Goal: Task Accomplishment & Management: Use online tool/utility

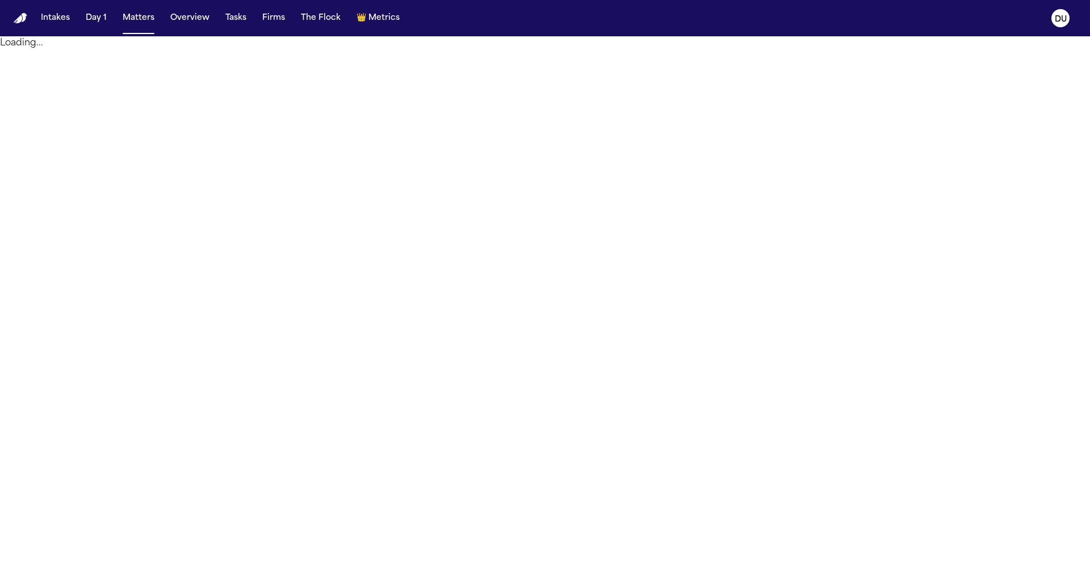
click at [19, 23] on img "Home" at bounding box center [21, 18] width 14 height 11
click at [19, 20] on img "Home" at bounding box center [21, 18] width 14 height 11
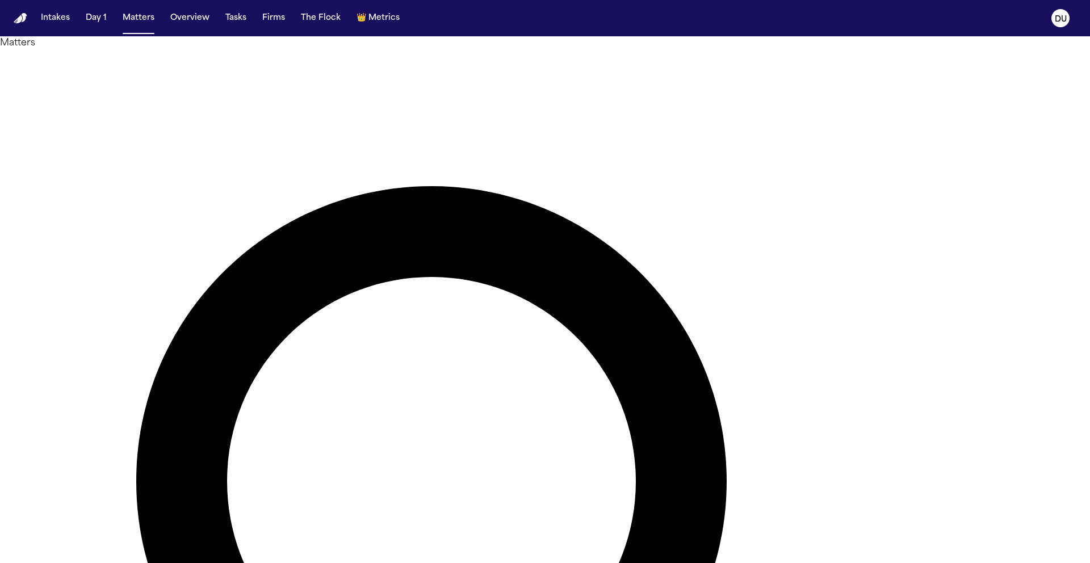
type input "*****"
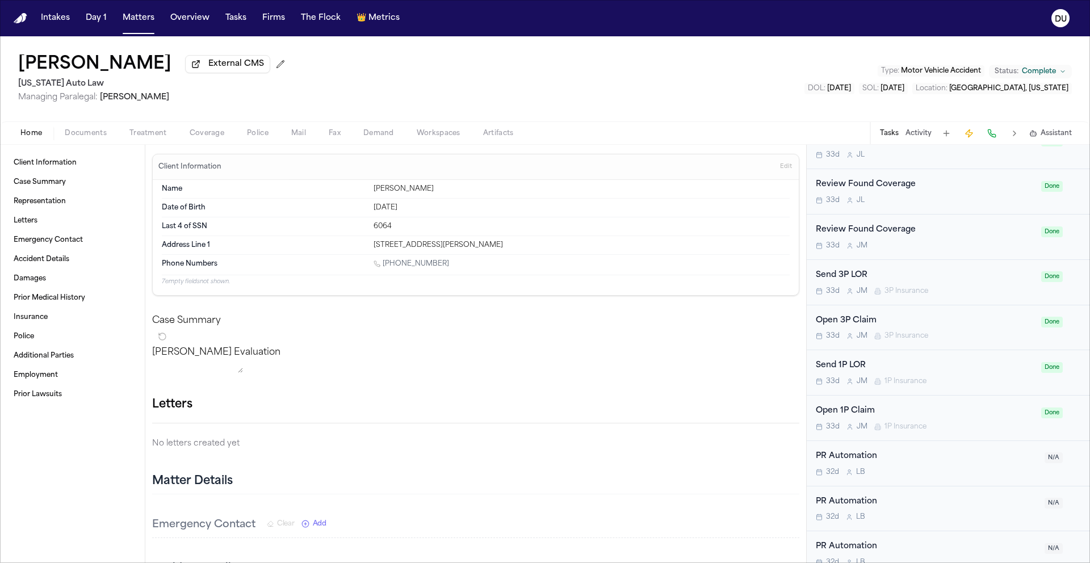
scroll to position [831, 0]
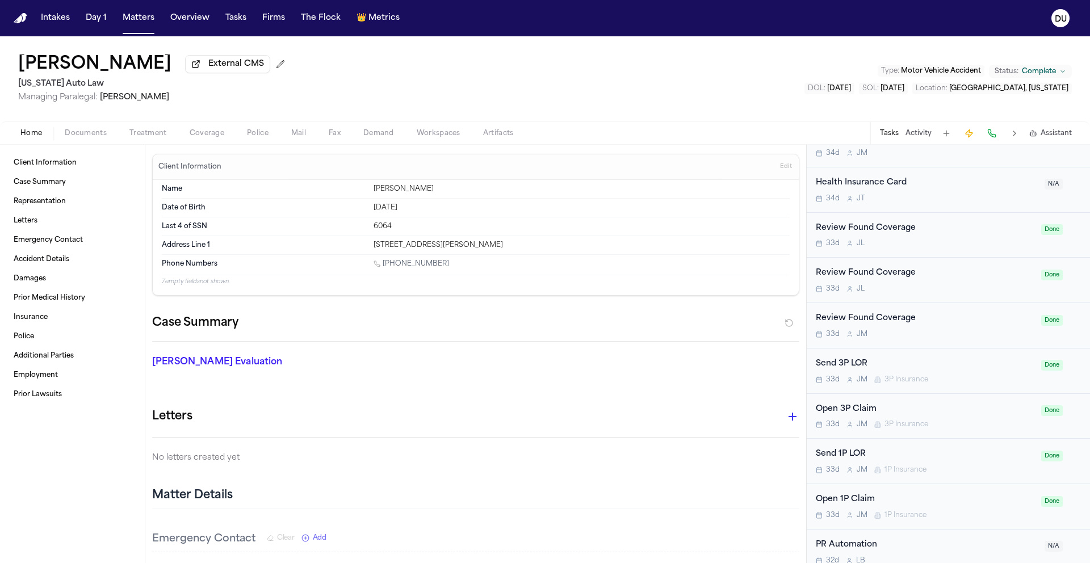
scroll to position [554, 0]
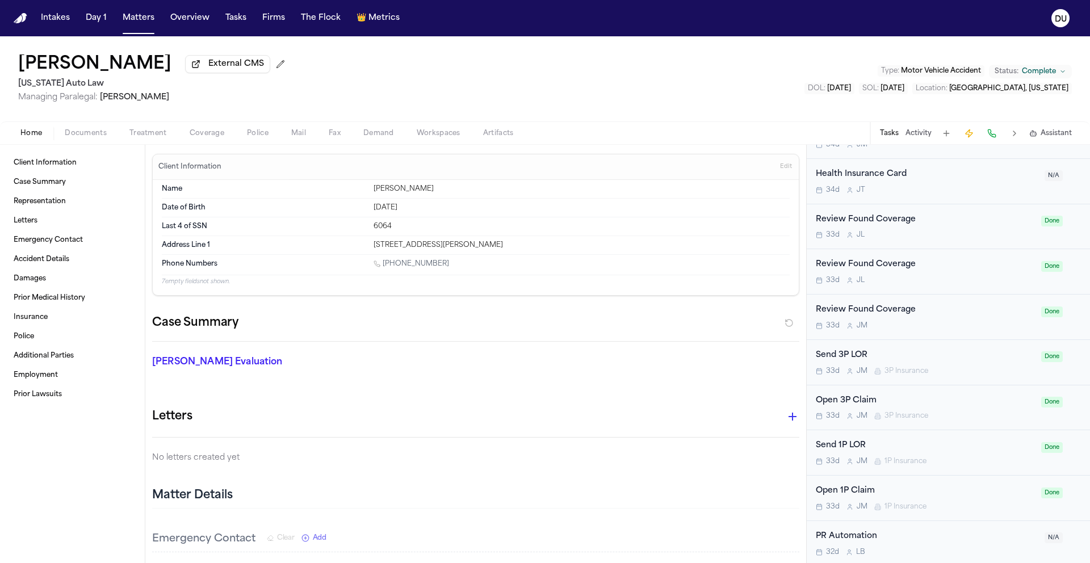
click at [21, 18] on img "Home" at bounding box center [21, 18] width 14 height 11
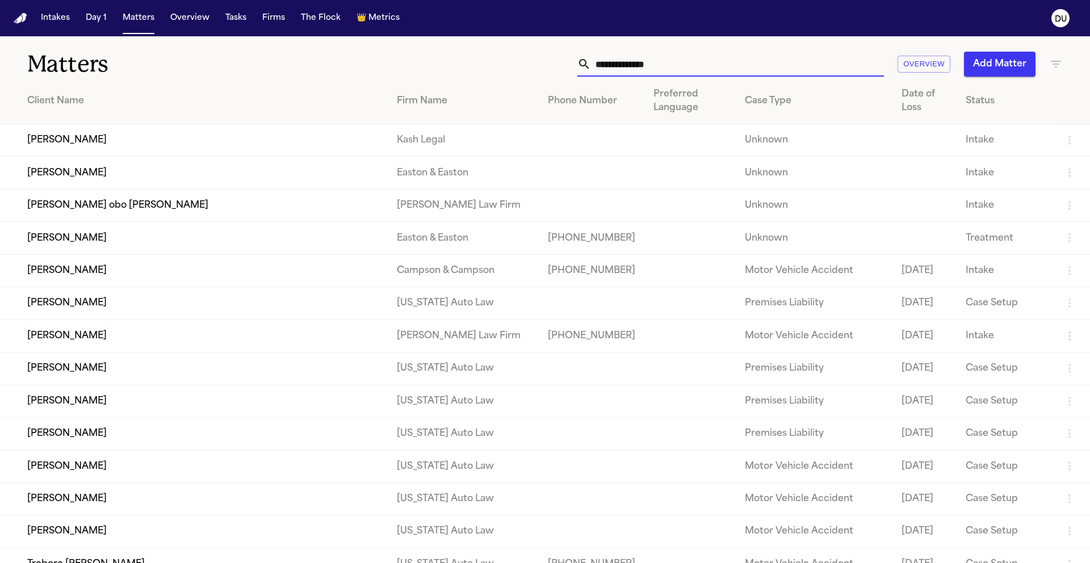
click at [681, 70] on input "text" at bounding box center [737, 64] width 293 height 25
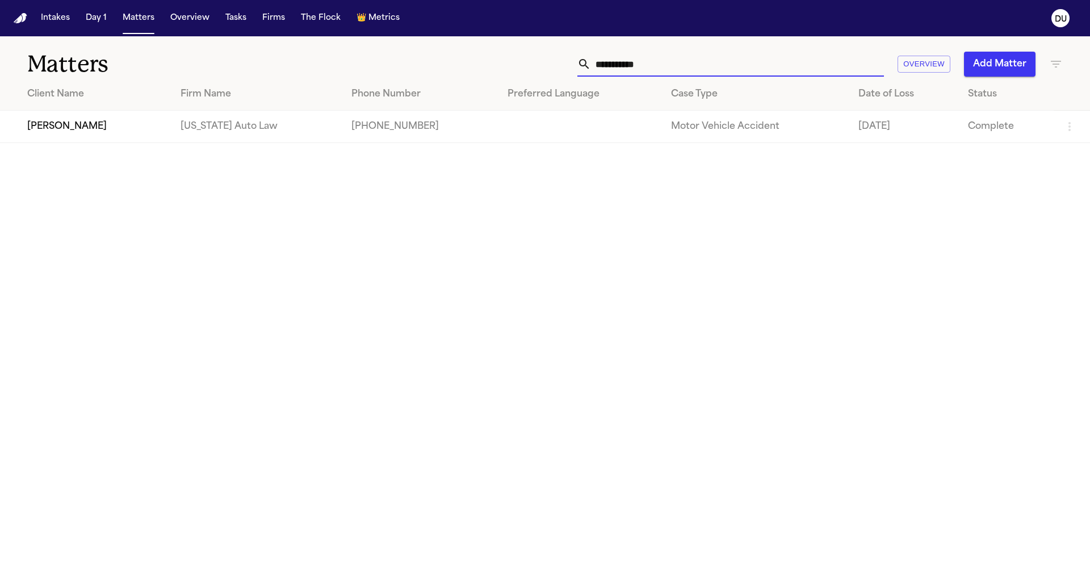
type input "**********"
click at [171, 132] on td "[US_STATE] Auto Law" at bounding box center [256, 127] width 171 height 32
click at [86, 129] on td "[PERSON_NAME]" at bounding box center [85, 127] width 171 height 32
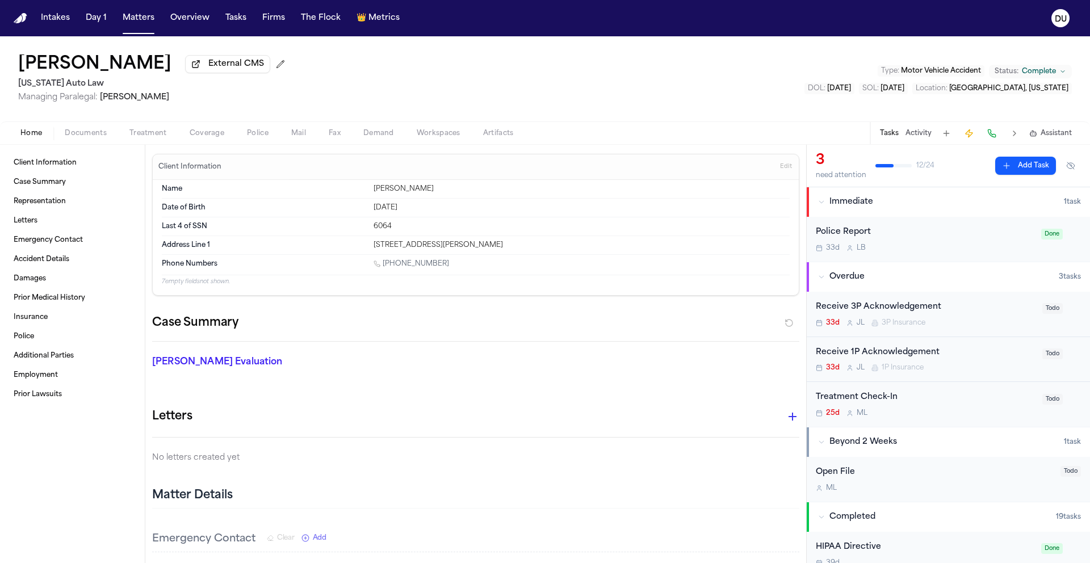
click at [923, 138] on button "Activity" at bounding box center [918, 133] width 26 height 9
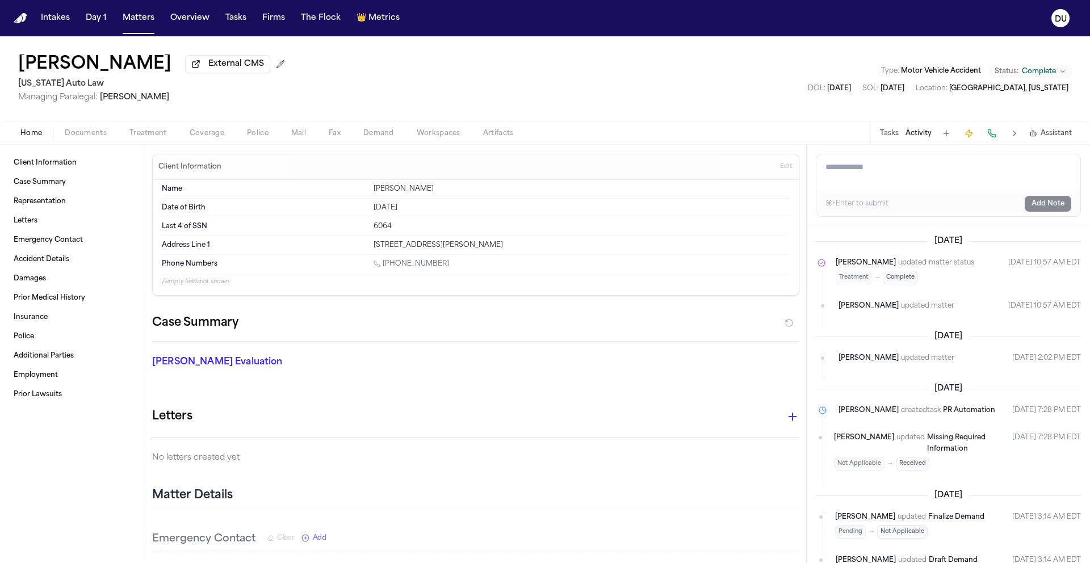
click at [887, 137] on button "Tasks" at bounding box center [889, 133] width 19 height 9
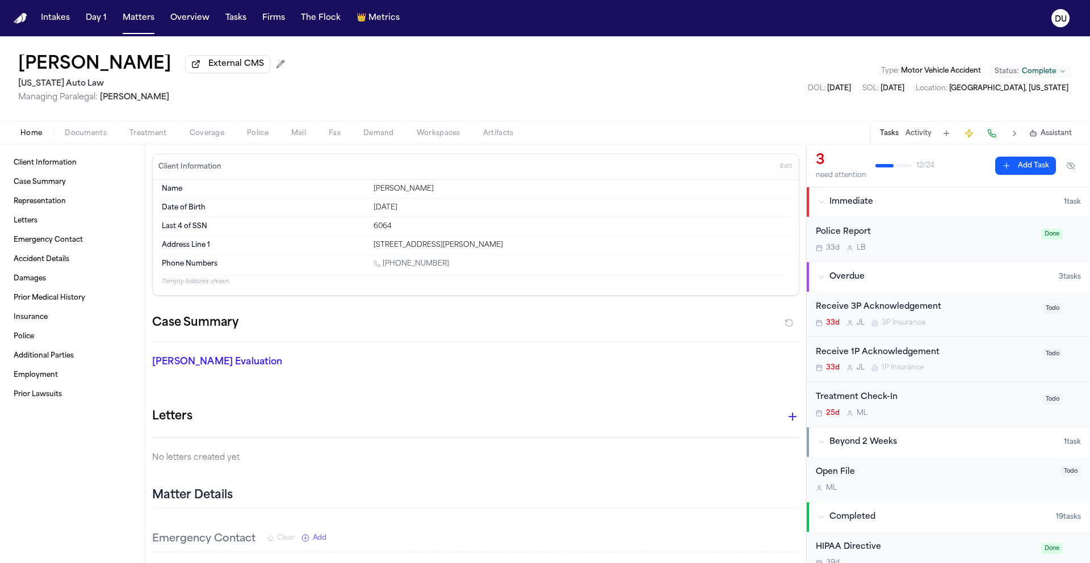
click at [919, 133] on button "Activity" at bounding box center [918, 133] width 26 height 9
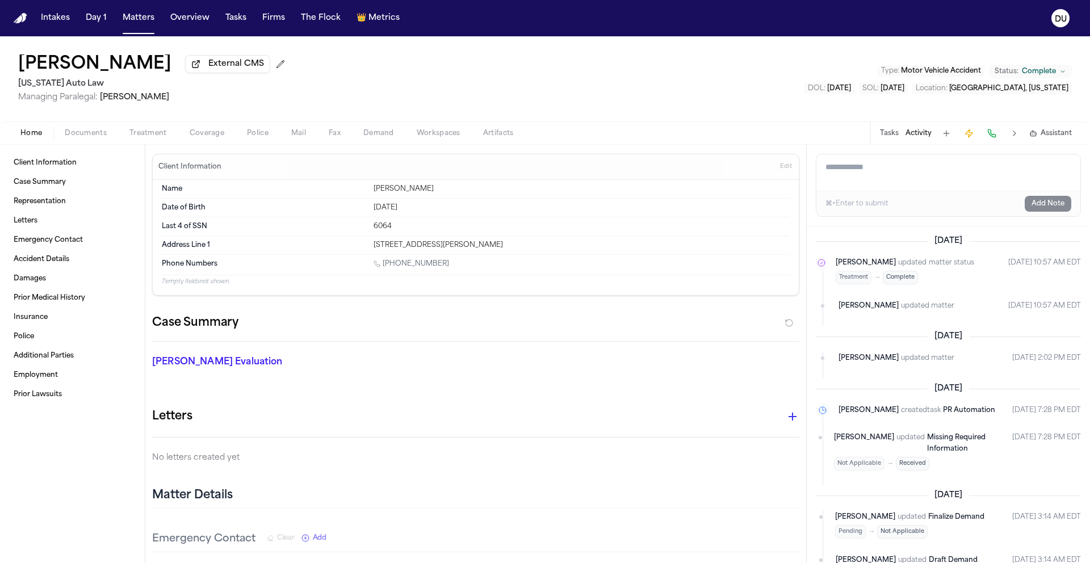
click at [892, 135] on button "Tasks" at bounding box center [889, 133] width 19 height 9
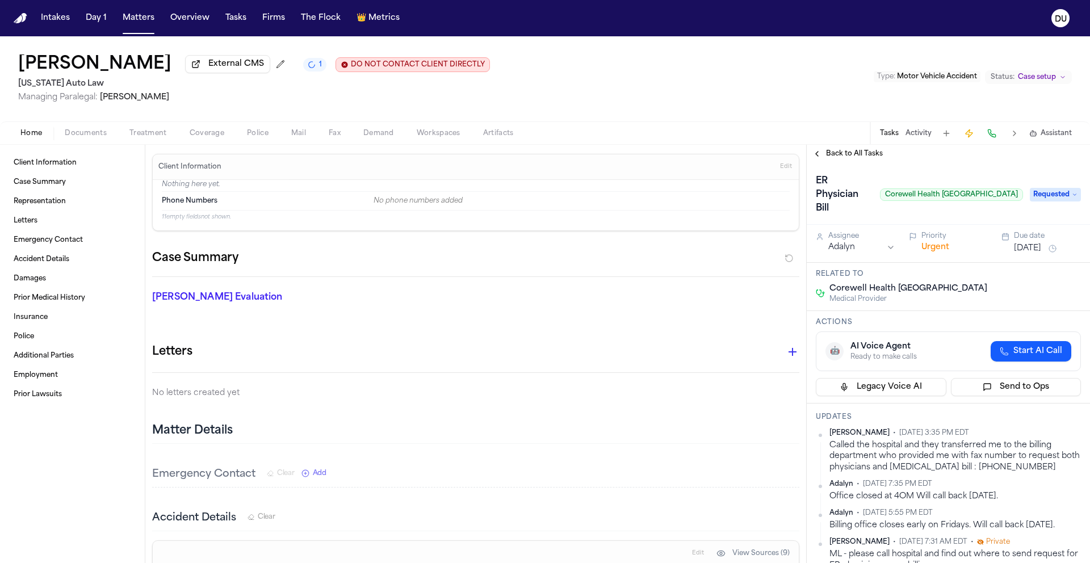
click at [22, 14] on img "Home" at bounding box center [21, 18] width 14 height 11
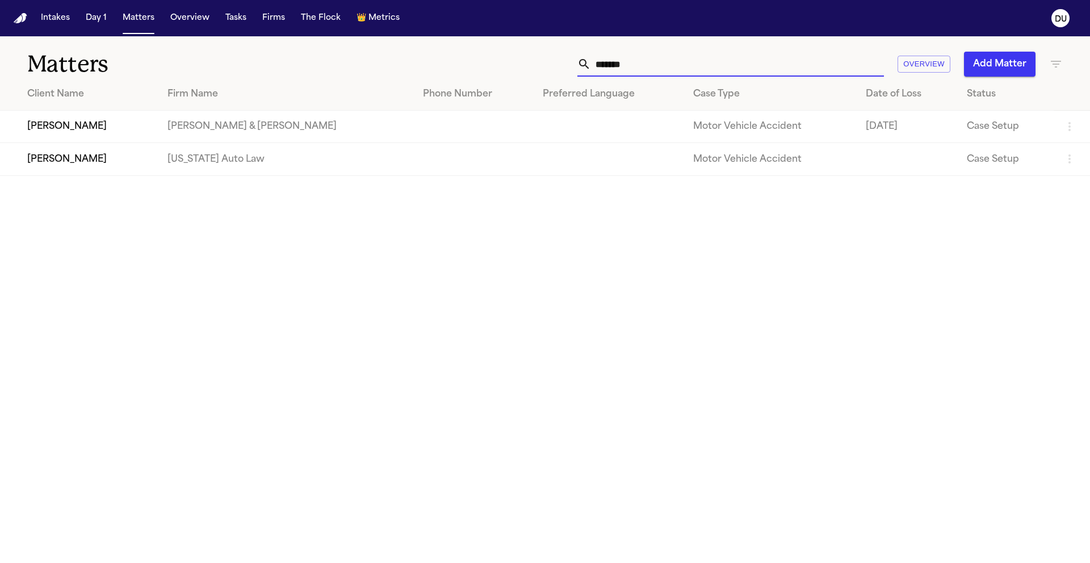
drag, startPoint x: 649, startPoint y: 70, endPoint x: 559, endPoint y: 68, distance: 90.3
click at [561, 69] on div "******* Overview Add Matter" at bounding box center [696, 64] width 734 height 25
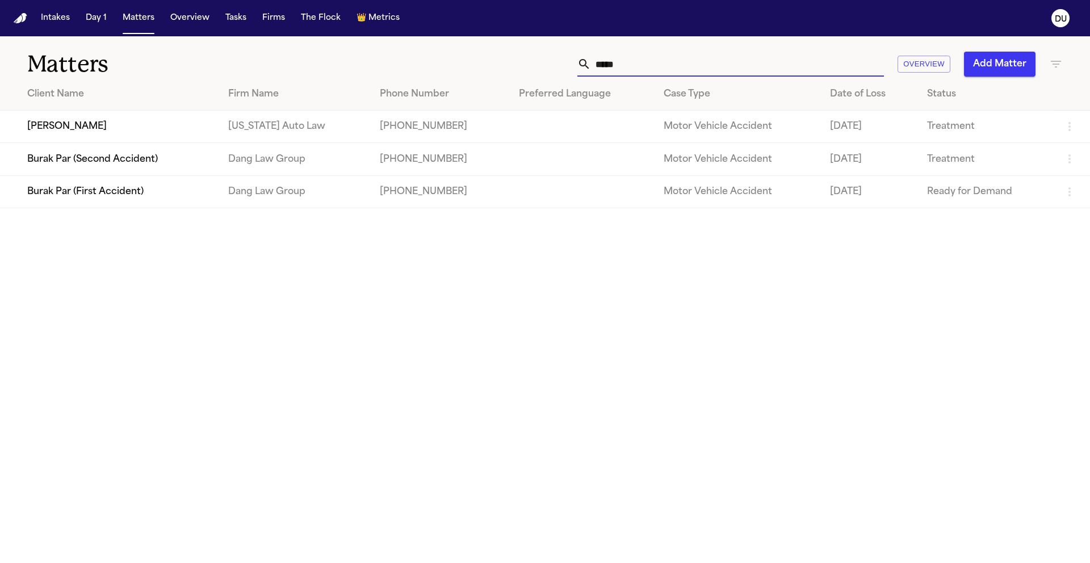
type input "*****"
click at [244, 121] on td "[US_STATE] Auto Law" at bounding box center [295, 127] width 152 height 32
click at [139, 124] on td "[PERSON_NAME]" at bounding box center [109, 127] width 219 height 32
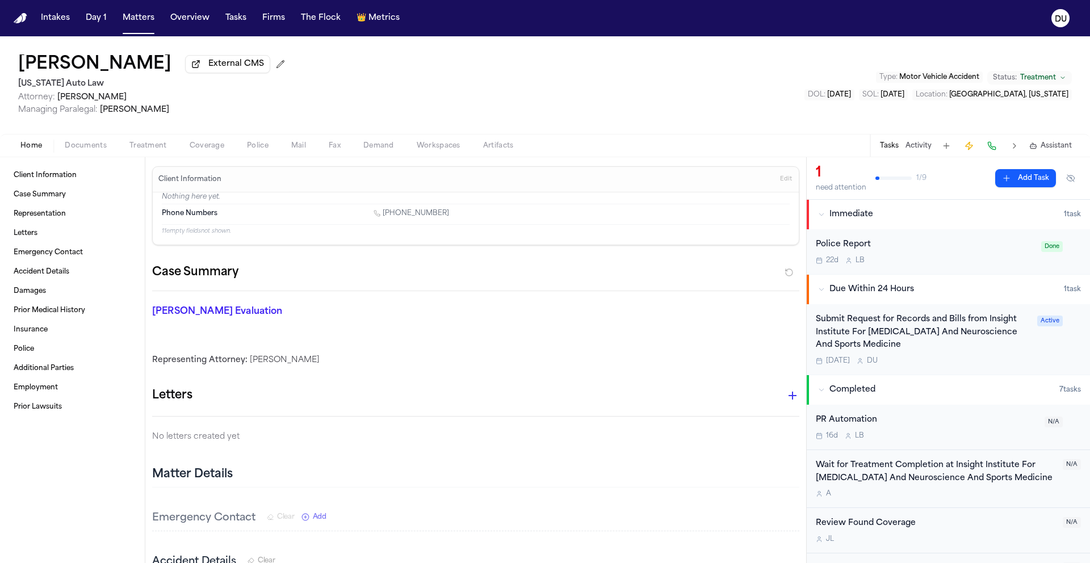
click at [929, 327] on div "Submit Request for Records and Bills from Insight Institute For Neurosurgery An…" at bounding box center [923, 332] width 215 height 39
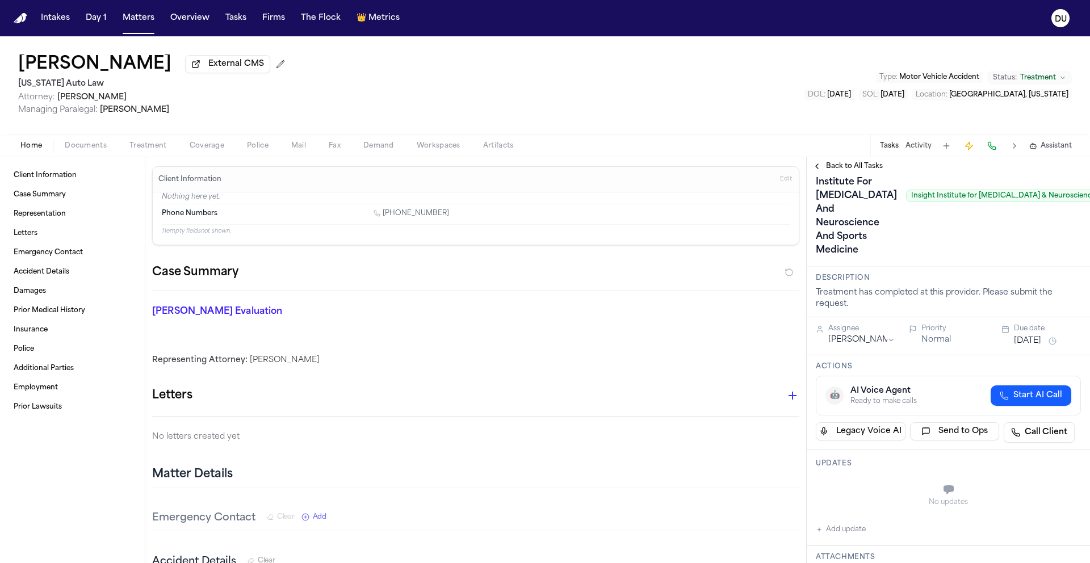
scroll to position [52, 37]
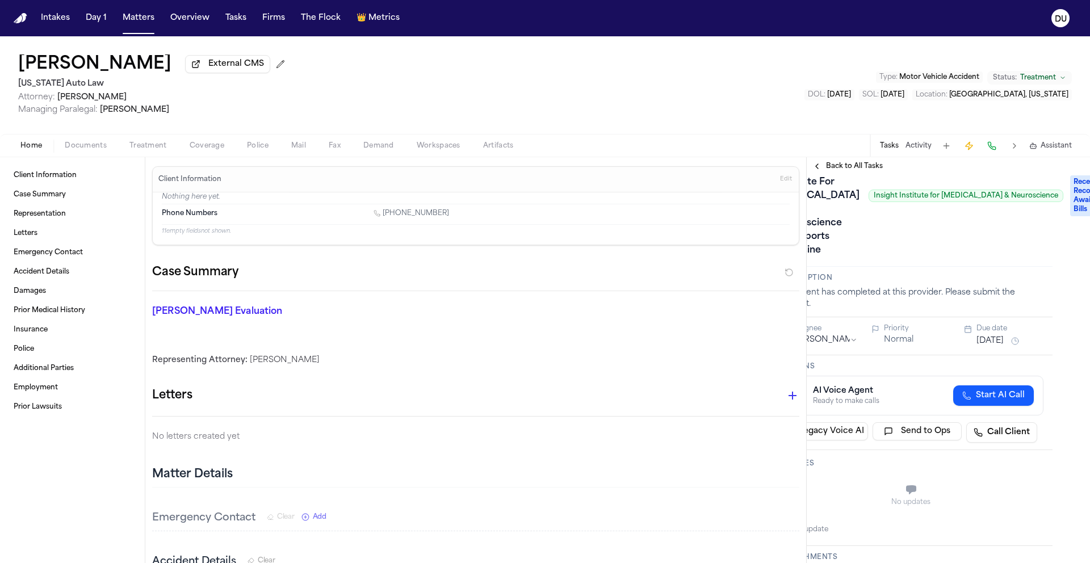
click at [1070, 206] on span "Received Records, Awaiting Bills" at bounding box center [1092, 195] width 45 height 41
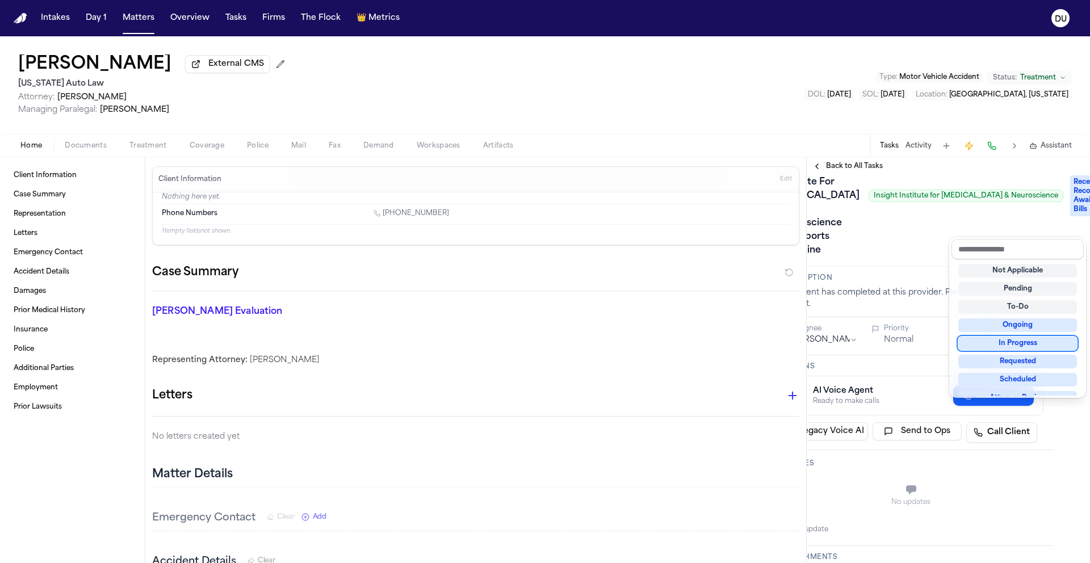
scroll to position [177, 0]
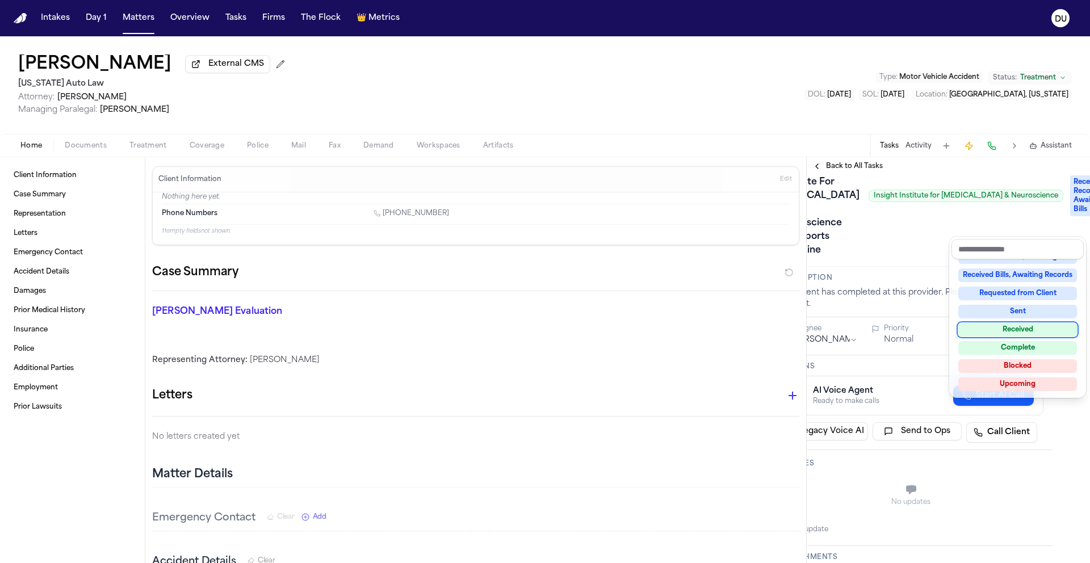
click at [1008, 331] on div "Received" at bounding box center [1017, 330] width 119 height 14
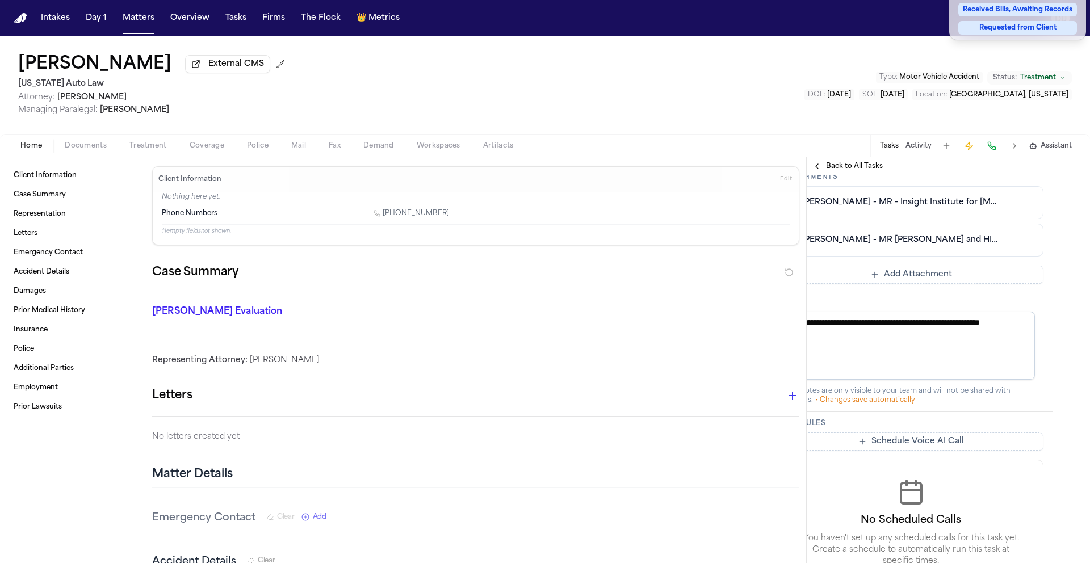
scroll to position [462, 37]
click at [912, 301] on div "**********" at bounding box center [910, 175] width 283 height 922
click at [908, 283] on button "Add Attachment" at bounding box center [910, 274] width 265 height 18
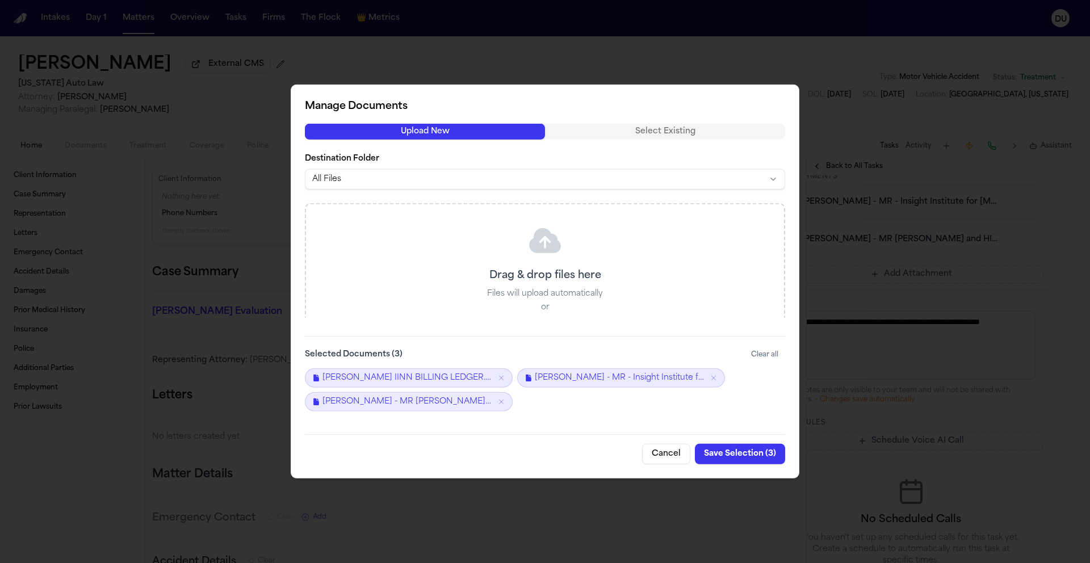
click at [752, 455] on button "Save Selection ( 3 )" at bounding box center [740, 454] width 90 height 20
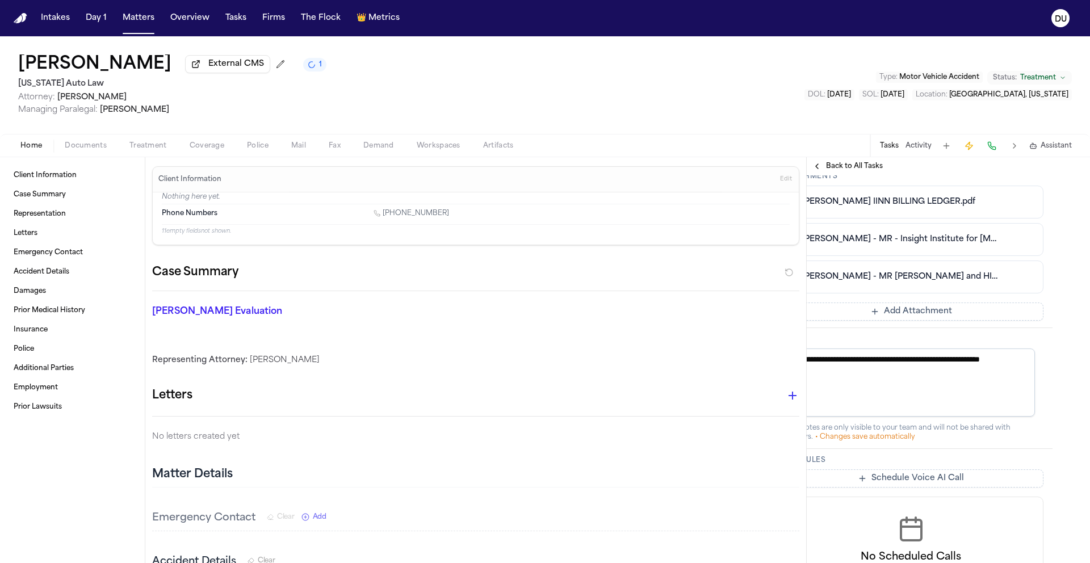
scroll to position [0, 37]
